Goal: Check status

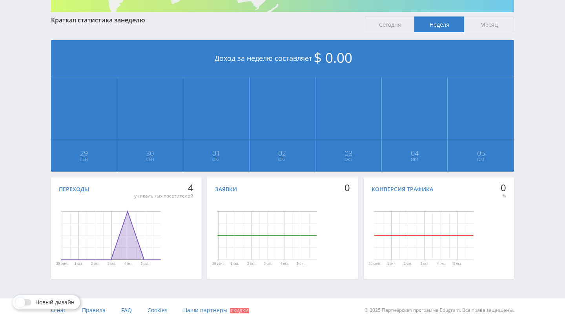
scroll to position [144, 0]
click at [24, 303] on span at bounding box center [20, 301] width 9 height 9
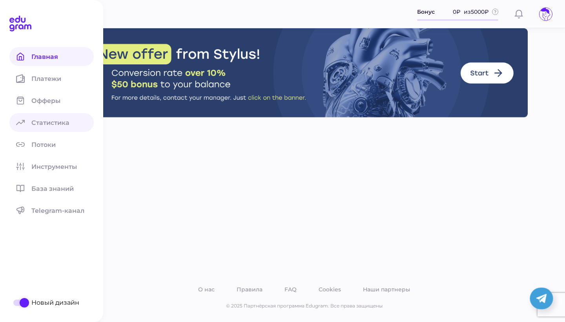
click at [49, 120] on span "Статистика" at bounding box center [54, 122] width 47 height 7
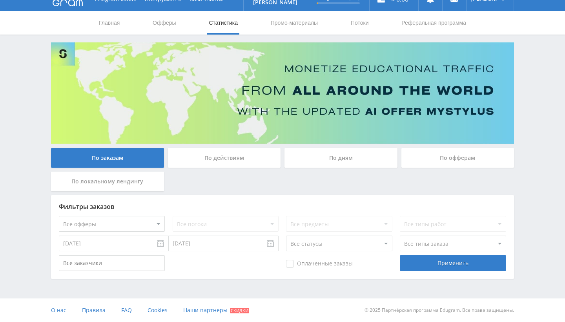
scroll to position [13, 0]
click at [195, 157] on div "По действиям" at bounding box center [224, 158] width 113 height 20
click at [0, 0] on input "По действиям" at bounding box center [0, 0] width 0 height 0
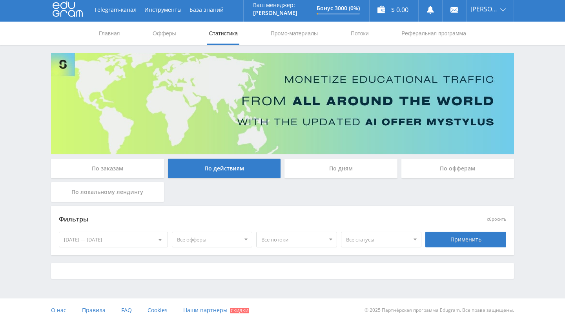
scroll to position [2, 0]
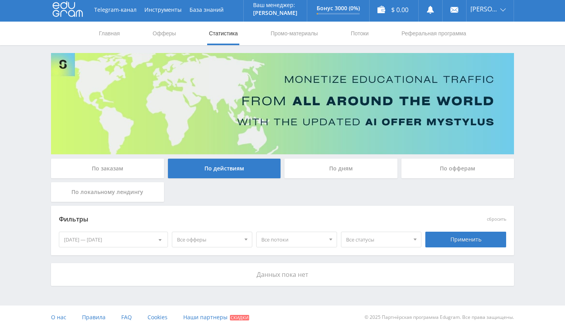
click at [144, 187] on div "По локальному лендингу" at bounding box center [107, 192] width 113 height 20
click at [0, 0] on input "По локальному лендингу" at bounding box center [0, 0] width 0 height 0
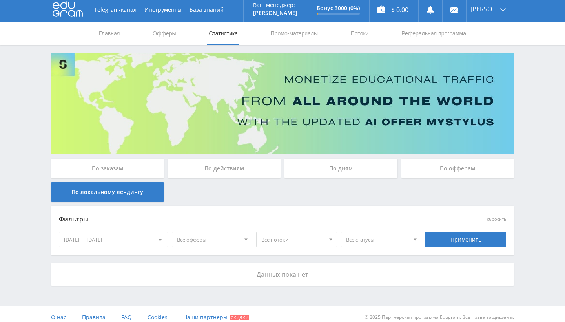
scroll to position [0, 0]
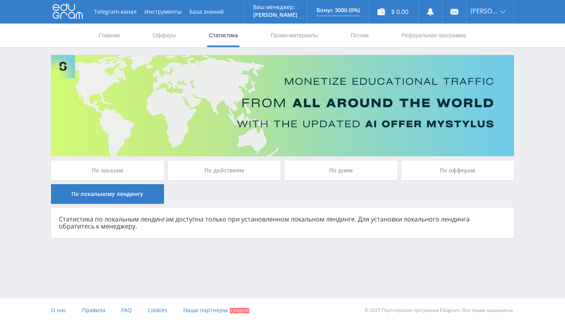
click at [144, 171] on div "По заказам" at bounding box center [107, 171] width 113 height 20
click at [0, 0] on input "По заказам" at bounding box center [0, 0] width 0 height 0
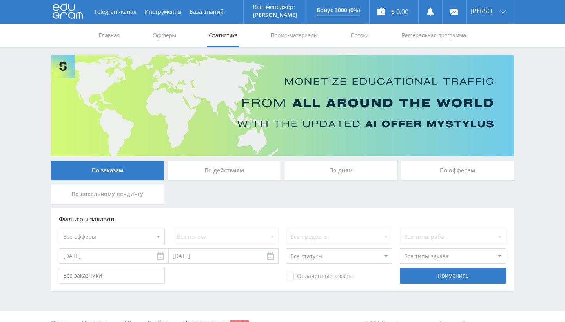
click at [304, 167] on div "По дням" at bounding box center [341, 171] width 113 height 20
click at [0, 0] on input "По дням" at bounding box center [0, 0] width 0 height 0
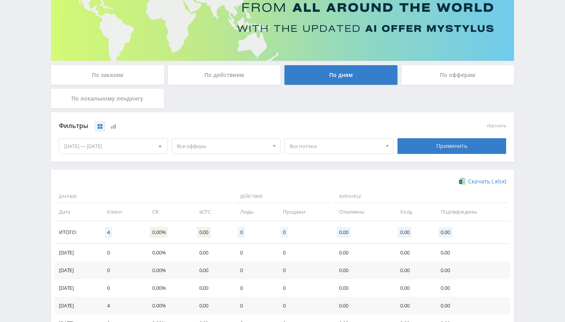
scroll to position [94, 0]
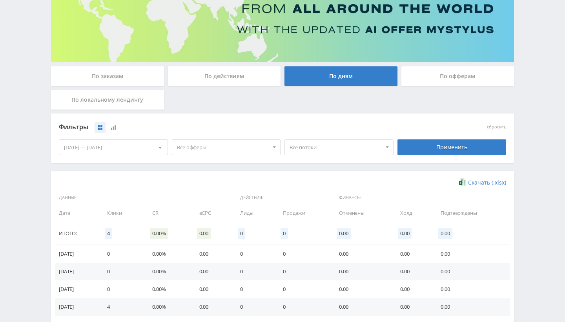
click at [429, 83] on div "По офферам" at bounding box center [457, 76] width 113 height 20
click at [0, 0] on input "По офферам" at bounding box center [0, 0] width 0 height 0
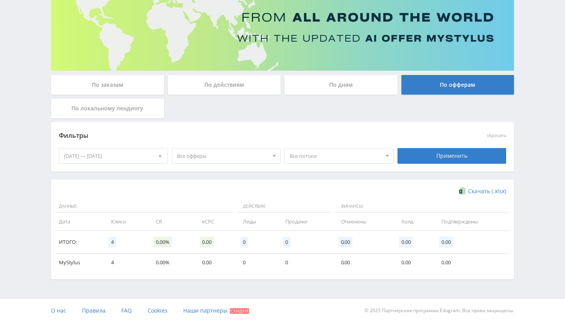
scroll to position [85, 0]
